Goal: Task Accomplishment & Management: Use online tool/utility

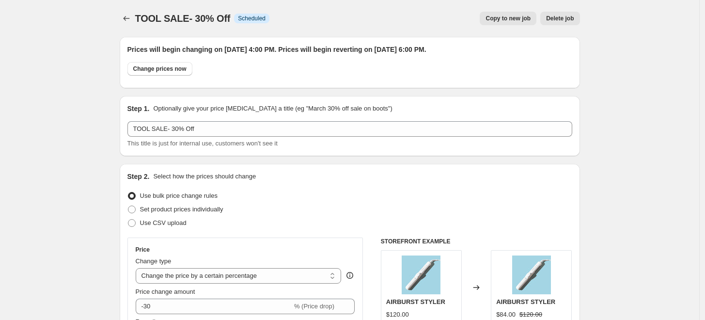
select select "percentage"
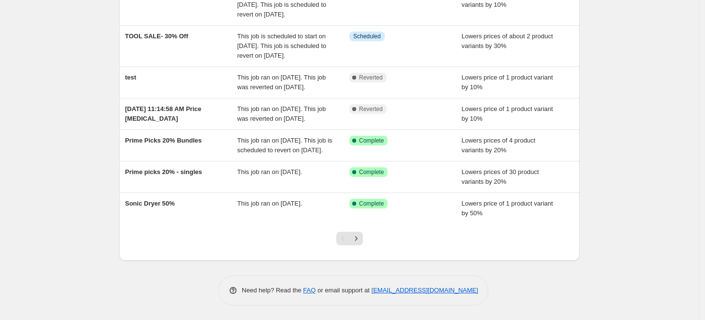
scroll to position [249, 0]
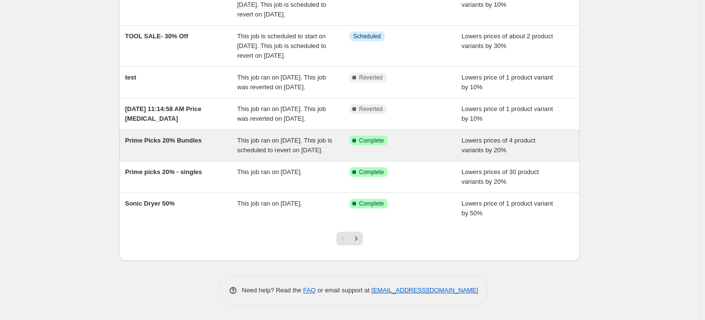
click at [219, 155] on div "Prime Picks 20% Bundles" at bounding box center [181, 145] width 112 height 19
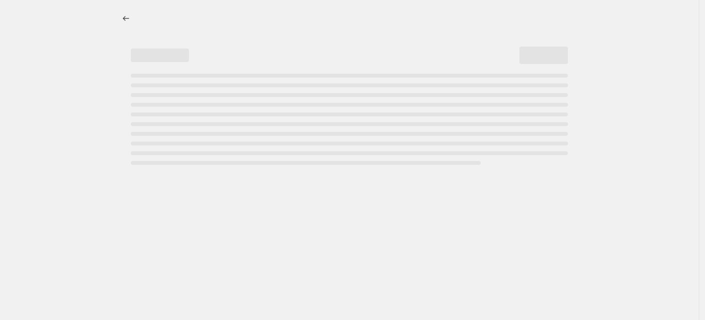
select select "percentage"
select select "no_change"
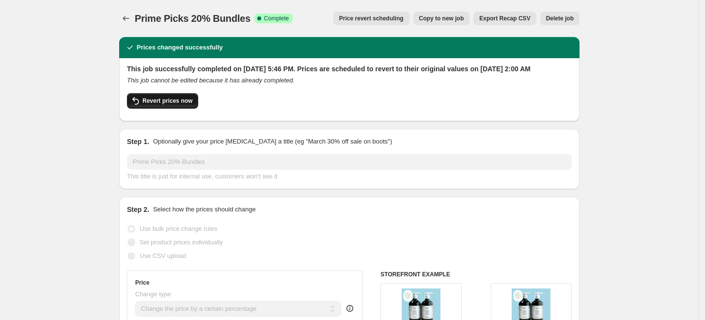
click at [180, 105] on span "Revert prices now" at bounding box center [168, 101] width 50 height 8
checkbox input "false"
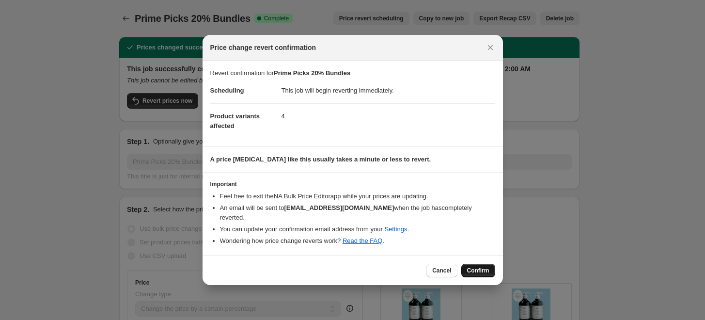
click at [487, 270] on span "Confirm" at bounding box center [478, 271] width 22 height 8
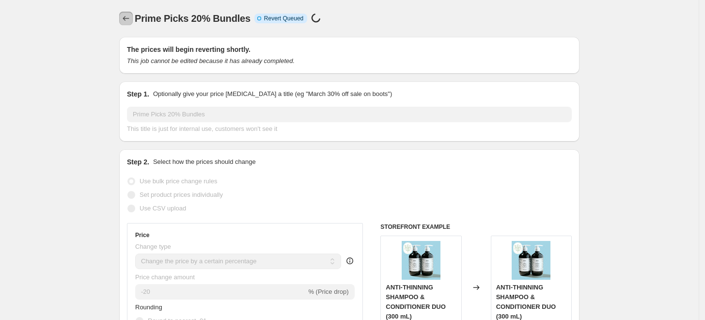
click at [127, 17] on icon "Price change jobs" at bounding box center [126, 19] width 10 height 10
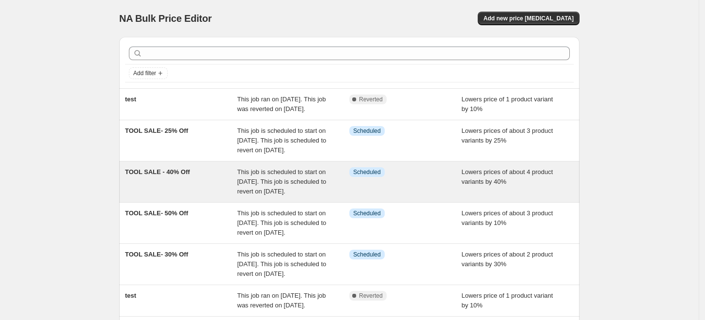
scroll to position [295, 0]
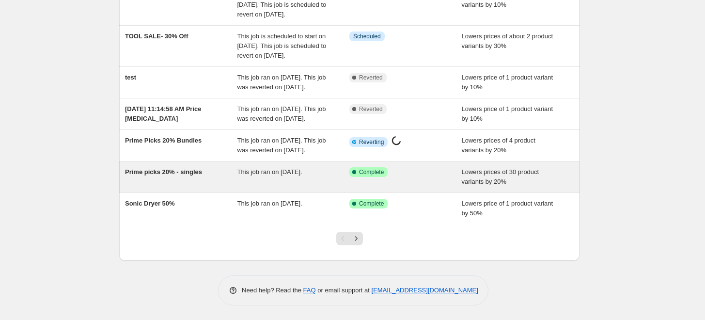
click at [224, 179] on div "Prime picks 20% - singles" at bounding box center [181, 176] width 112 height 19
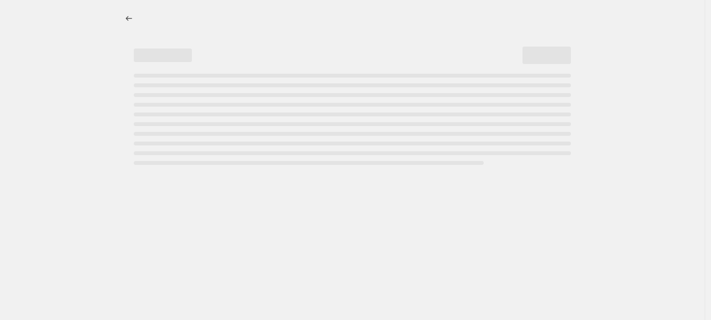
select select "percentage"
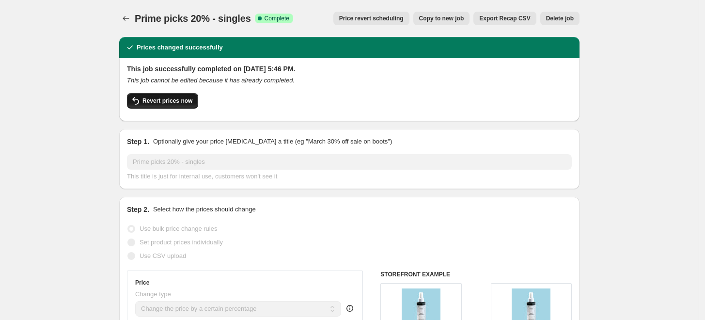
click at [153, 105] on button "Revert prices now" at bounding box center [162, 101] width 71 height 16
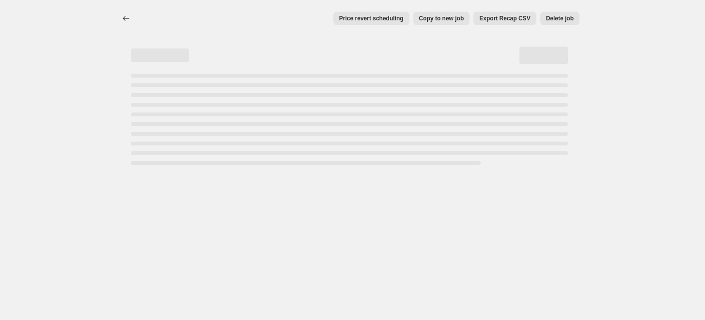
select select "percentage"
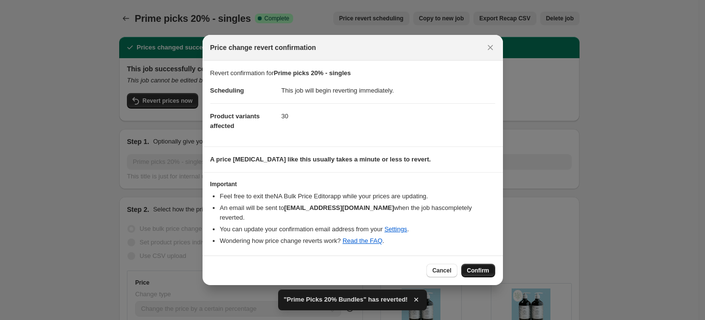
click at [478, 268] on span "Confirm" at bounding box center [478, 271] width 22 height 8
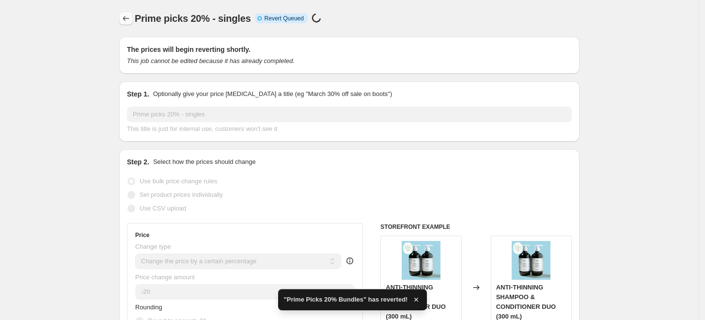
click at [125, 17] on icon "Price change jobs" at bounding box center [126, 19] width 10 height 10
